Goal: Ask a question

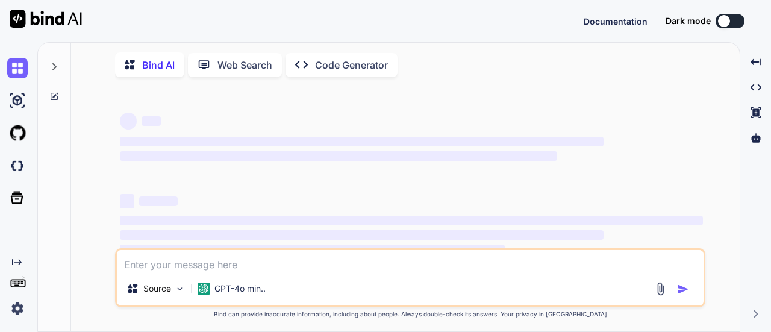
click at [190, 254] on textarea at bounding box center [410, 261] width 587 height 22
type textarea "x"
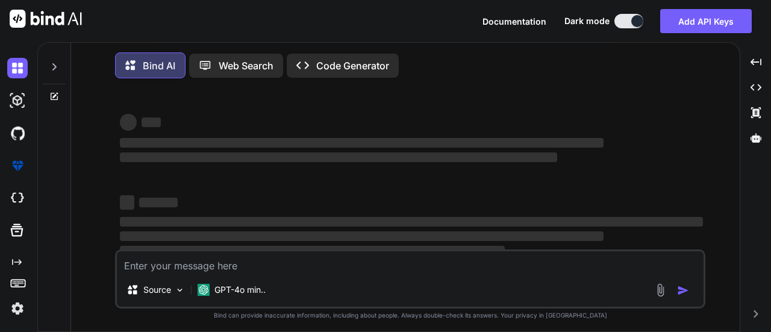
type textarea "h"
type textarea "x"
type textarea "hi"
type textarea "x"
type textarea "hi"
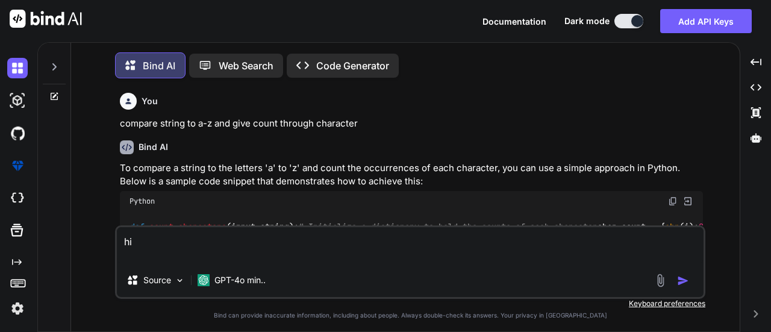
scroll to position [5, 0]
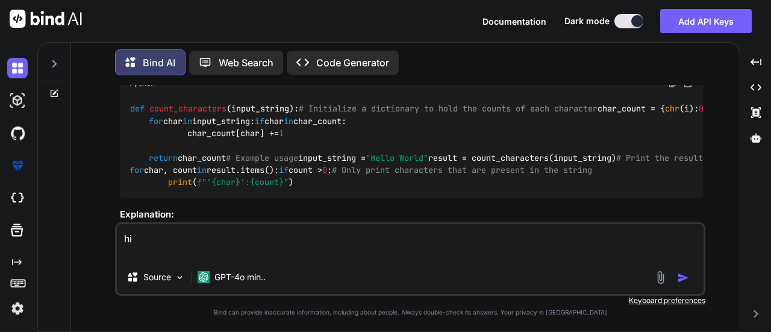
click at [207, 243] on textarea "hi" at bounding box center [410, 242] width 587 height 36
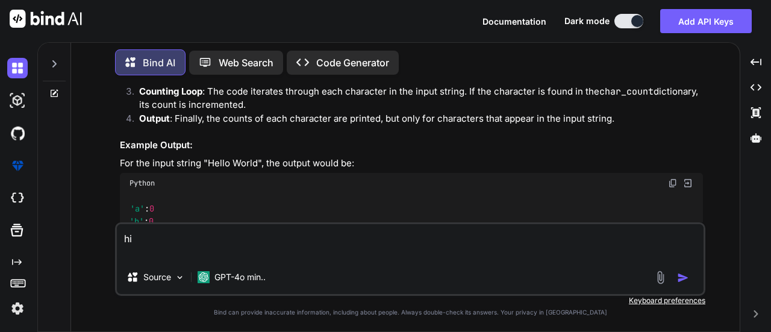
type textarea "x"
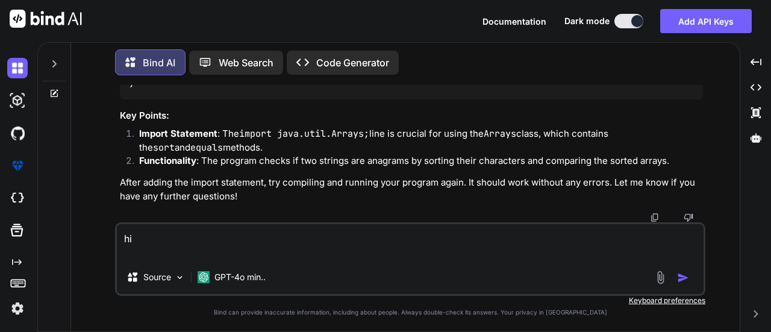
scroll to position [3709, 0]
type textarea "hi"
click at [680, 275] on img "button" at bounding box center [683, 278] width 12 height 12
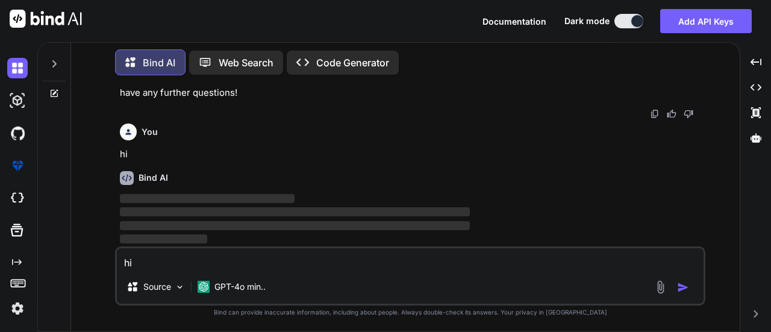
scroll to position [4452, 0]
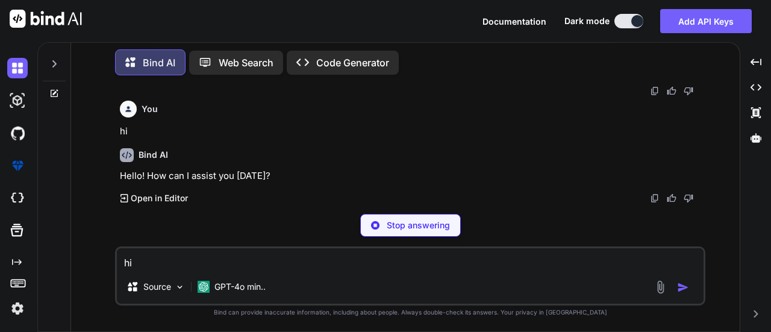
type textarea "x"
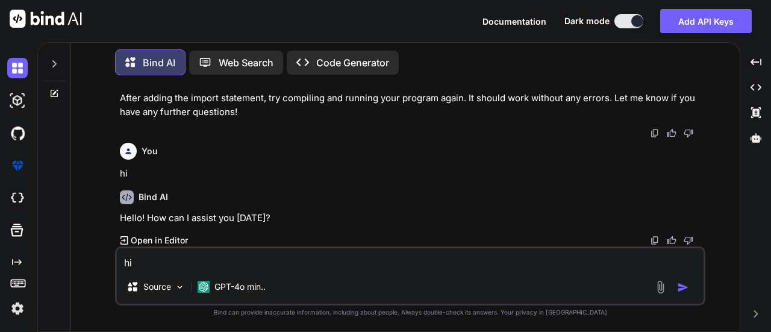
click at [193, 261] on textarea "hi" at bounding box center [410, 259] width 587 height 22
